Goal: Information Seeking & Learning: Learn about a topic

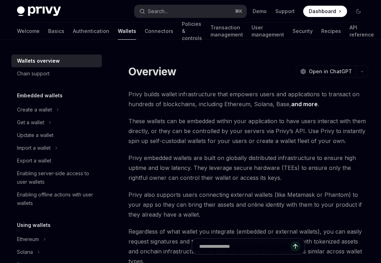
click at [303, 144] on span "These wallets can be embedded within your application to have users interact wi…" at bounding box center [248, 131] width 240 height 30
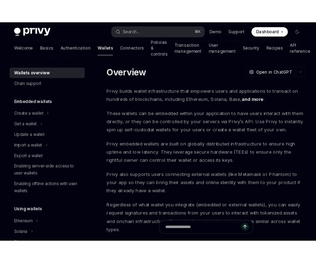
scroll to position [1, 0]
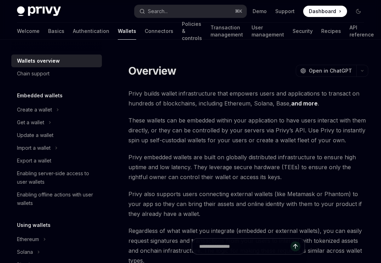
type textarea "*"
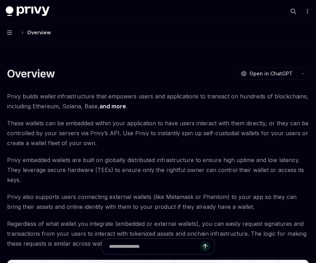
click at [119, 101] on span "Privy builds wallet infrastructure that empowers users and applications to tran…" at bounding box center [158, 101] width 302 height 20
click at [78, 174] on span "Privy embedded wallets are built on globally distributed infrastructure to ensu…" at bounding box center [158, 170] width 302 height 30
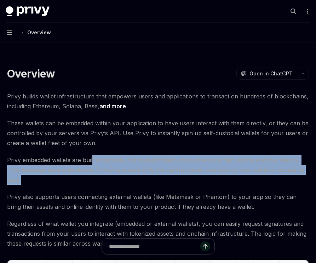
drag, startPoint x: 92, startPoint y: 162, endPoint x: 128, endPoint y: 177, distance: 39.1
click at [129, 178] on span "Privy embedded wallets are built on globally distributed infrastructure to ensu…" at bounding box center [158, 170] width 302 height 30
click at [128, 177] on span "Privy embedded wallets are built on globally distributed infrastructure to ensu…" at bounding box center [158, 170] width 302 height 30
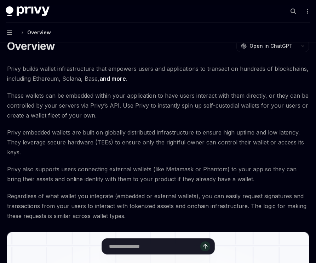
scroll to position [29, 0]
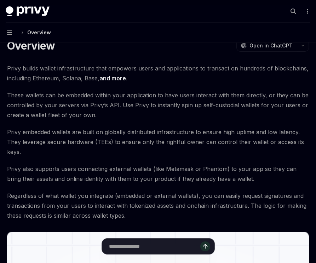
click at [101, 145] on span "Privy embedded wallets are built on globally distributed infrastructure to ensu…" at bounding box center [158, 142] width 302 height 30
copy span "TEEs"
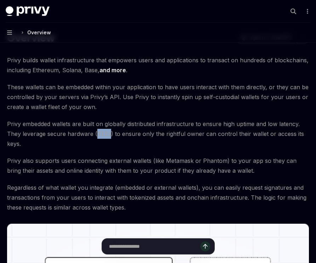
scroll to position [0, 0]
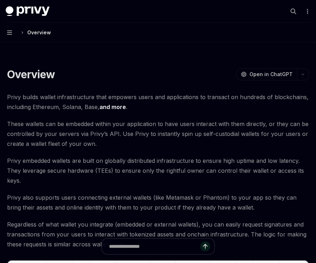
click at [124, 167] on span "Privy embedded wallets are built on globally distributed infrastructure to ensu…" at bounding box center [158, 171] width 302 height 30
